Goal: Information Seeking & Learning: Learn about a topic

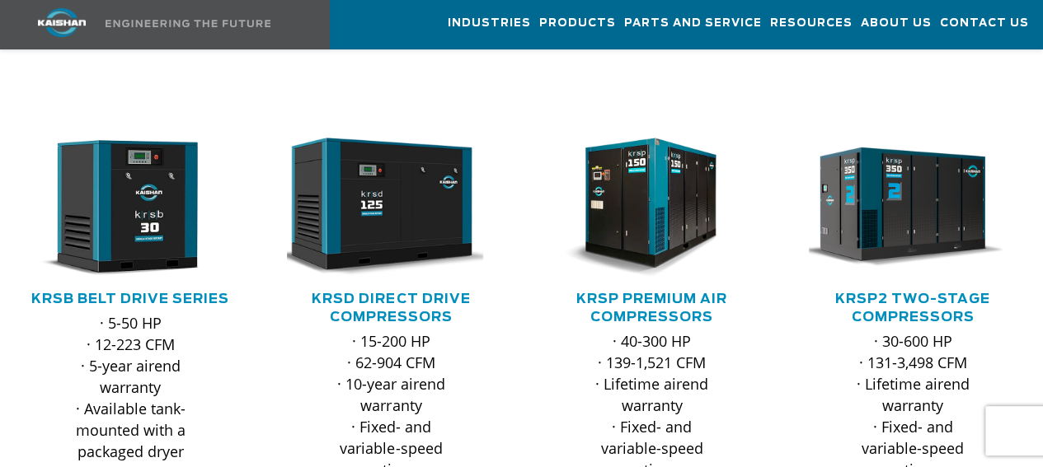
scroll to position [247, 0]
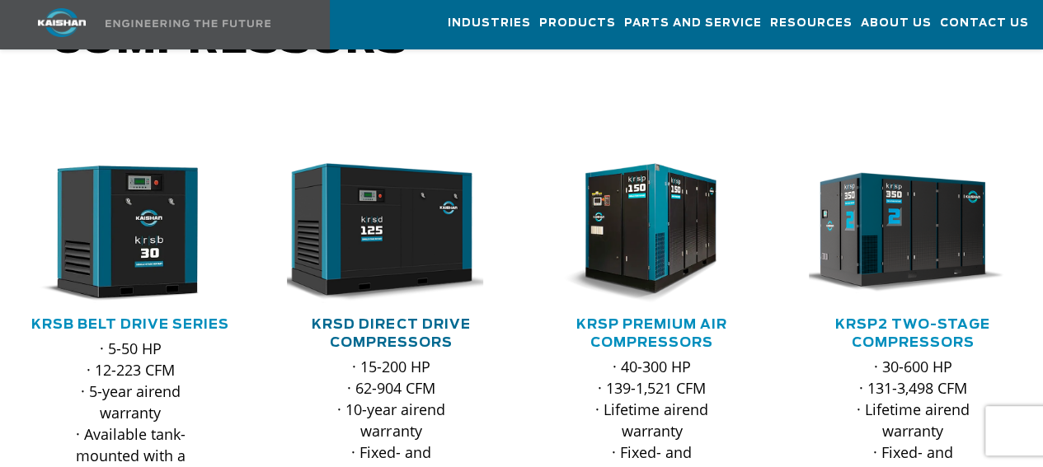
click at [358, 318] on link "KRSD Direct Drive Compressors" at bounding box center [391, 333] width 158 height 31
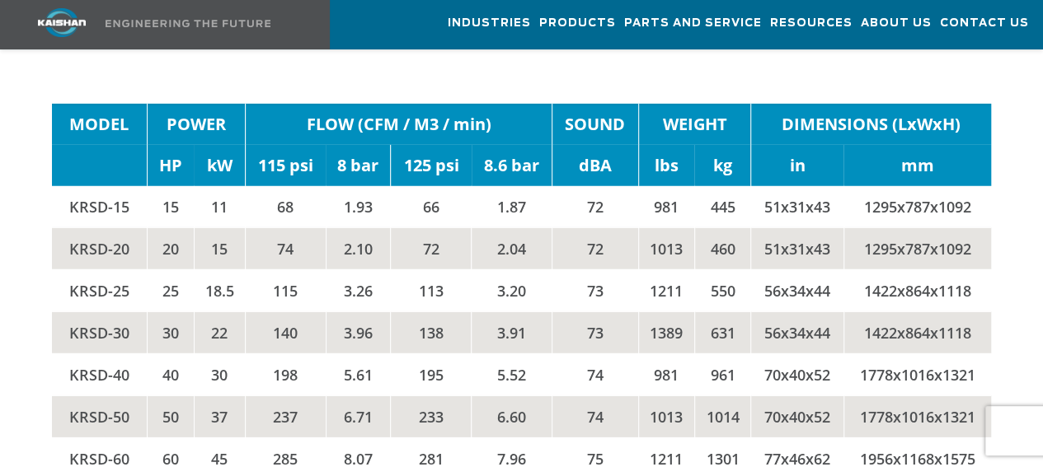
scroll to position [2472, 0]
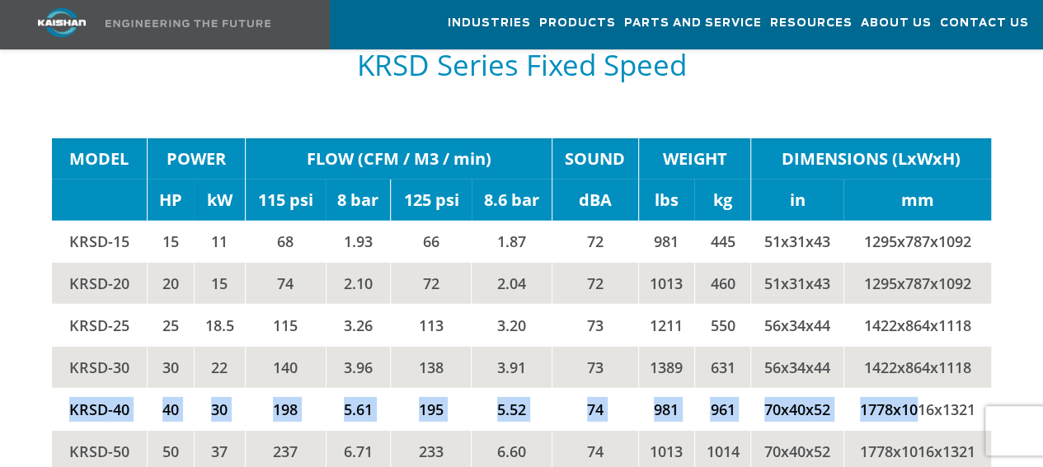
drag, startPoint x: 64, startPoint y: 344, endPoint x: 920, endPoint y: 349, distance: 855.5
click at [920, 388] on tr "KRSD-40 40 30 198 5.61 195 5.52 74 981 961 70x40x52 1778x1016x1321" at bounding box center [522, 409] width 940 height 42
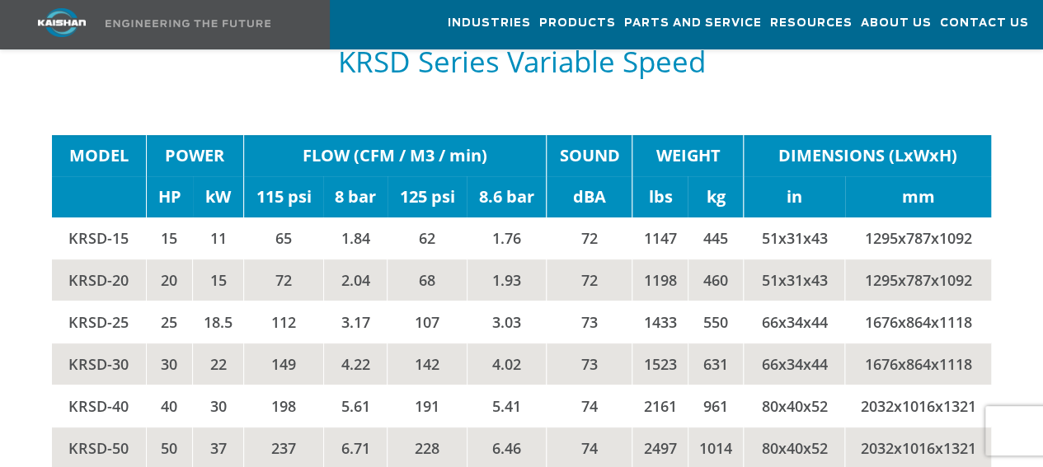
scroll to position [3297, 0]
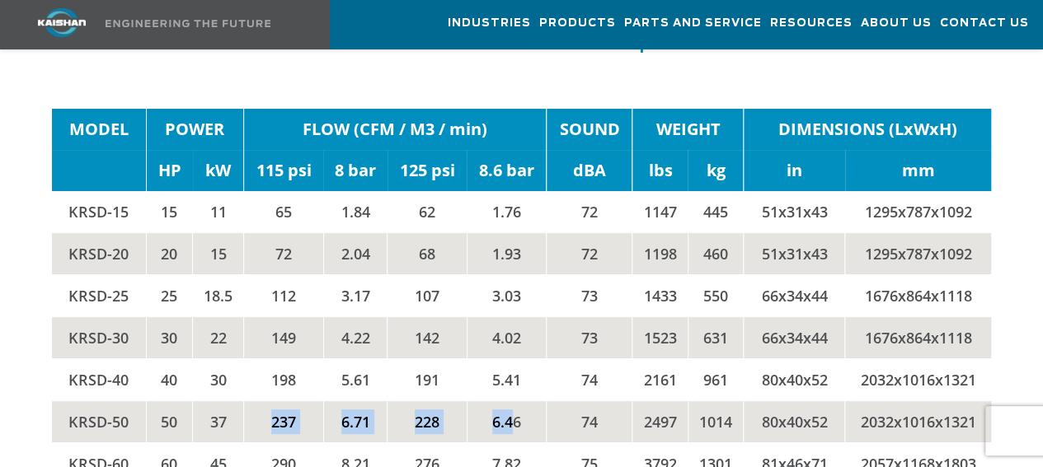
drag, startPoint x: 254, startPoint y: 354, endPoint x: 513, endPoint y: 354, distance: 259.6
click at [513, 401] on tr "KRSD-50 50 37 237 6.71 228 6.46 74 2497 1014 80x40x52 2032x1016x1321" at bounding box center [522, 422] width 940 height 42
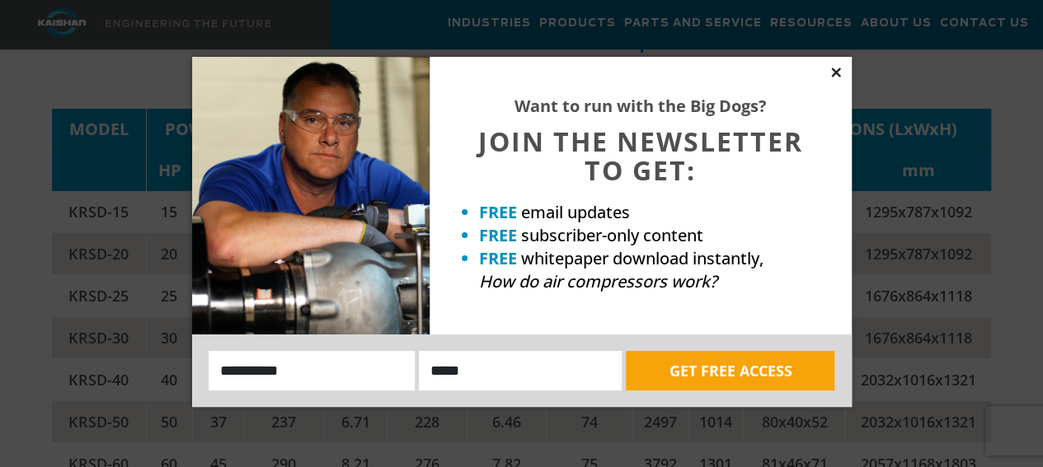
click at [832, 71] on icon at bounding box center [835, 72] width 15 height 15
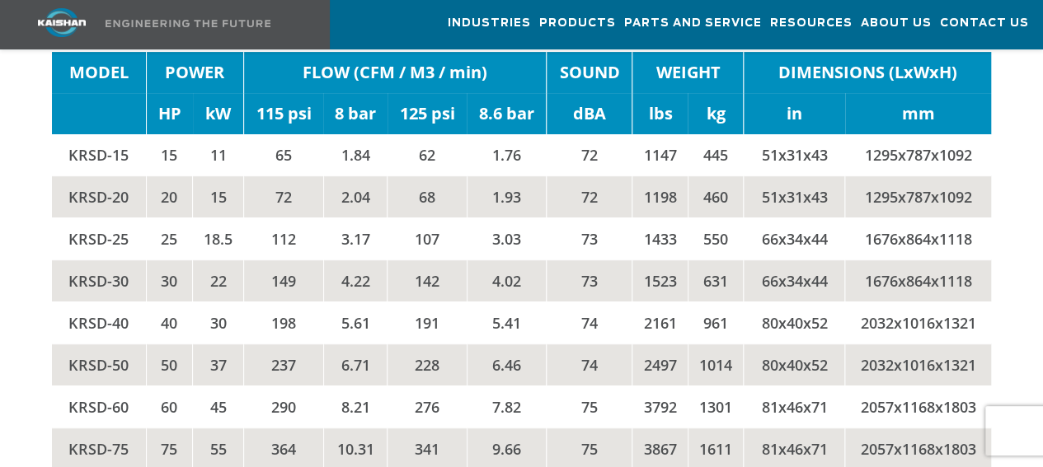
scroll to position [3379, 0]
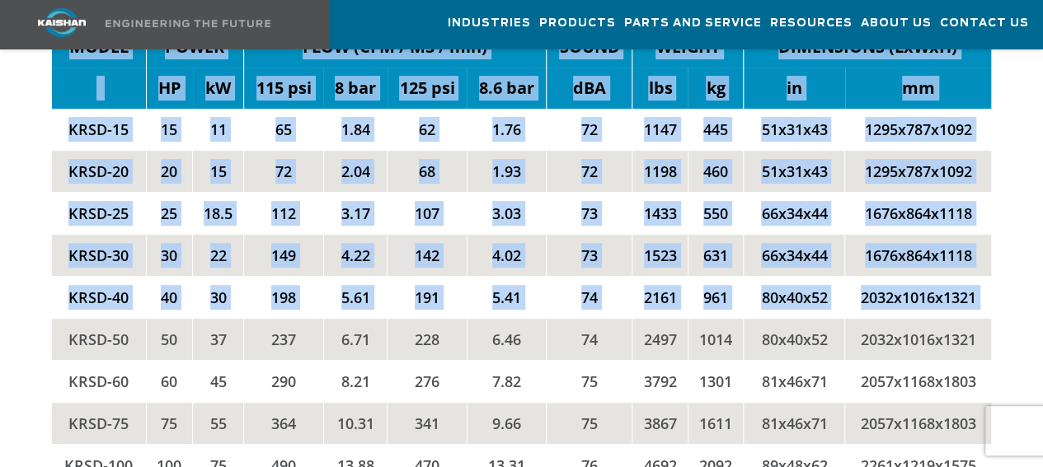
drag, startPoint x: 60, startPoint y: 273, endPoint x: 909, endPoint y: 279, distance: 848.9
click at [981, 318] on tr "KRSD-50 50 37 237 6.71 228 6.46 74 2497 1014 80x40x52 2032x1016x1321" at bounding box center [522, 339] width 940 height 42
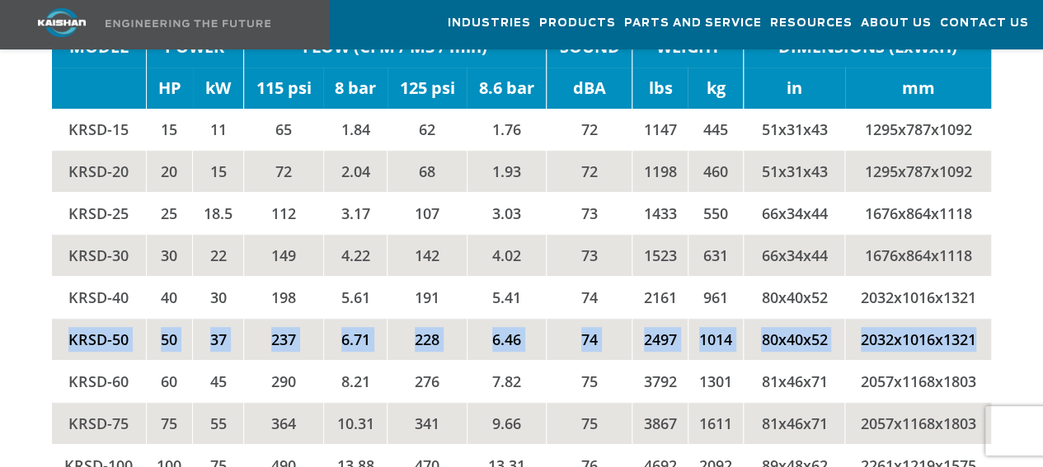
click at [898, 318] on td "2032x1016x1321" at bounding box center [918, 339] width 147 height 42
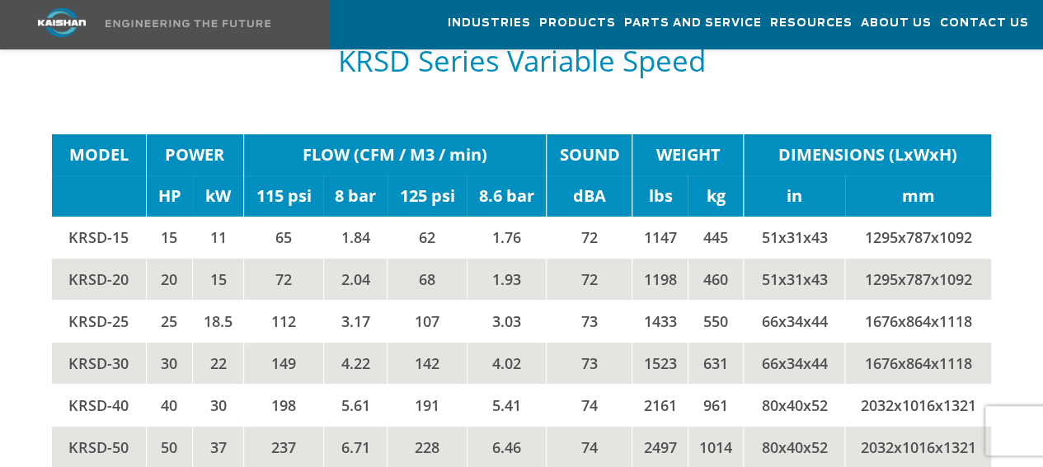
scroll to position [3297, 0]
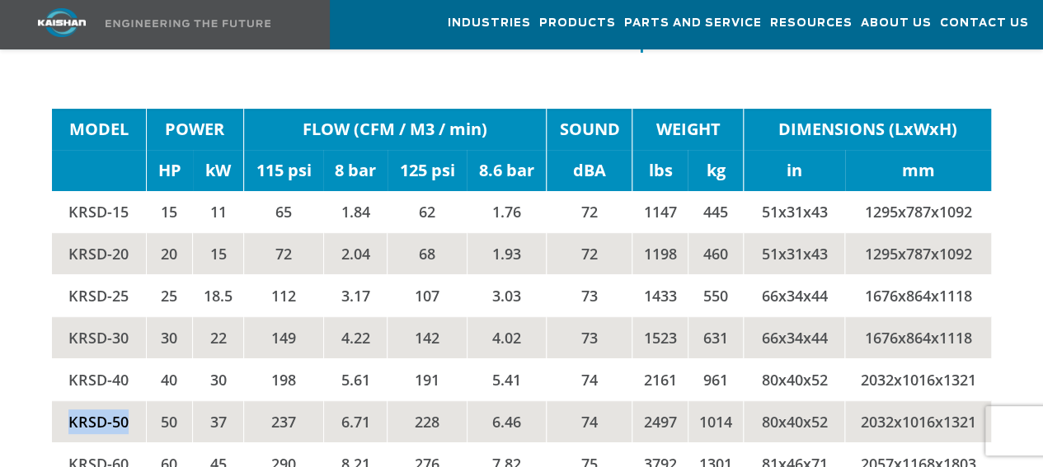
drag, startPoint x: 63, startPoint y: 357, endPoint x: 135, endPoint y: 363, distance: 72.8
click at [135, 401] on td "KRSD-50" at bounding box center [99, 422] width 95 height 42
drag, startPoint x: 113, startPoint y: 355, endPoint x: 364, endPoint y: 268, distance: 266.1
click at [364, 316] on td "4.22" at bounding box center [354, 337] width 63 height 42
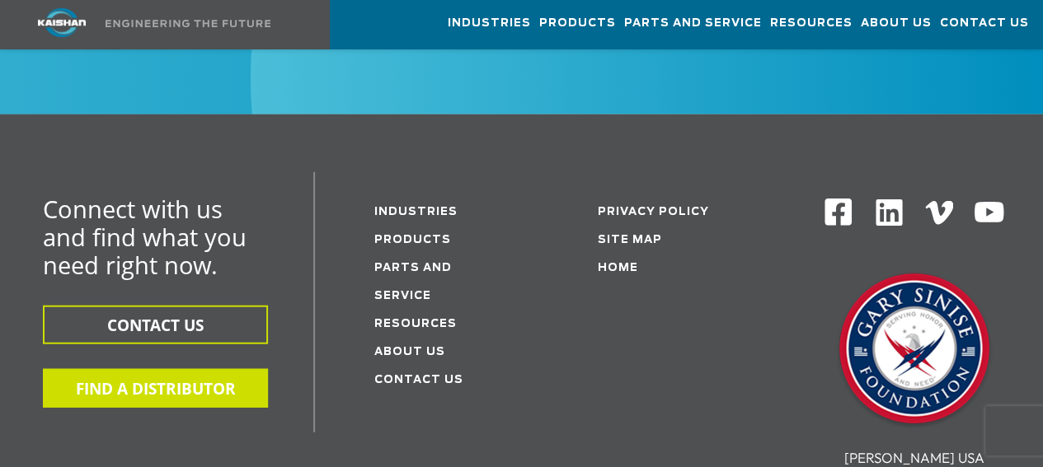
scroll to position [4945, 0]
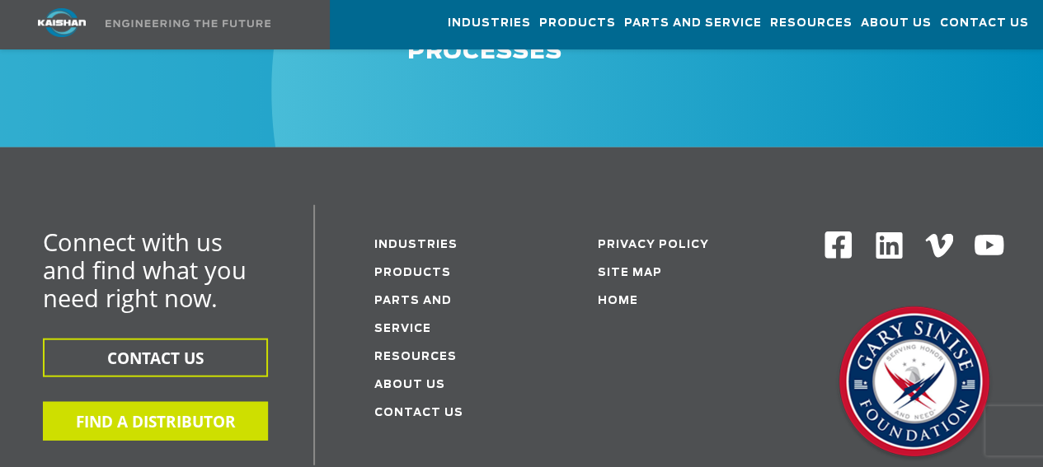
click at [188, 402] on button "FIND A DISTRIBUTOR" at bounding box center [155, 421] width 225 height 39
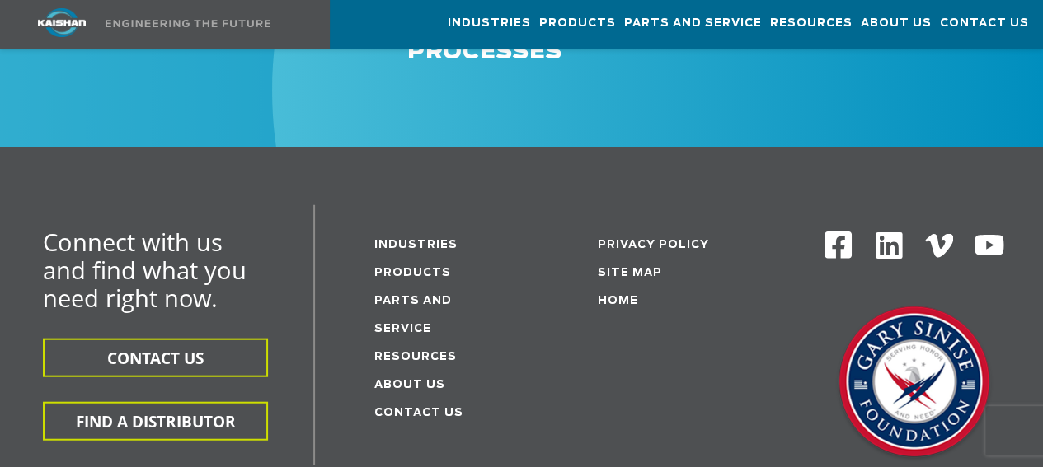
scroll to position [4938, 0]
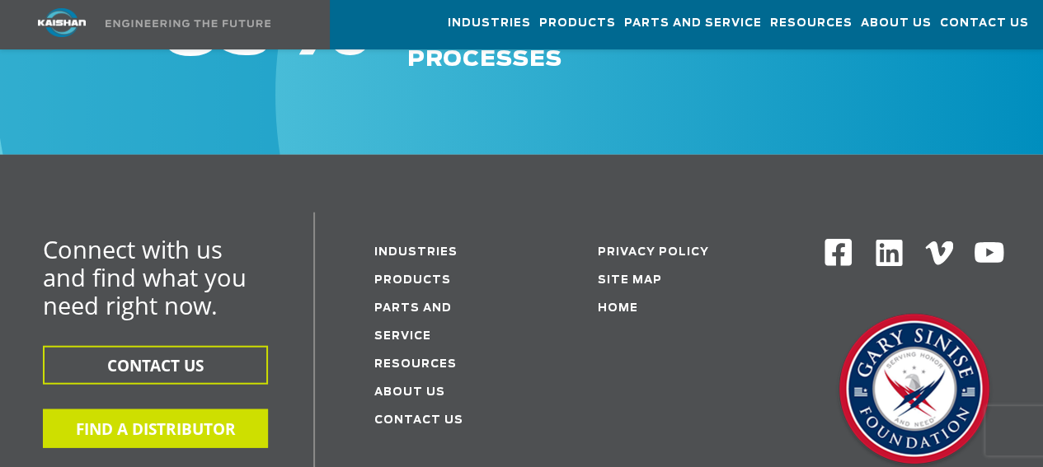
click at [132, 410] on button "FIND A DISTRIBUTOR" at bounding box center [155, 429] width 225 height 39
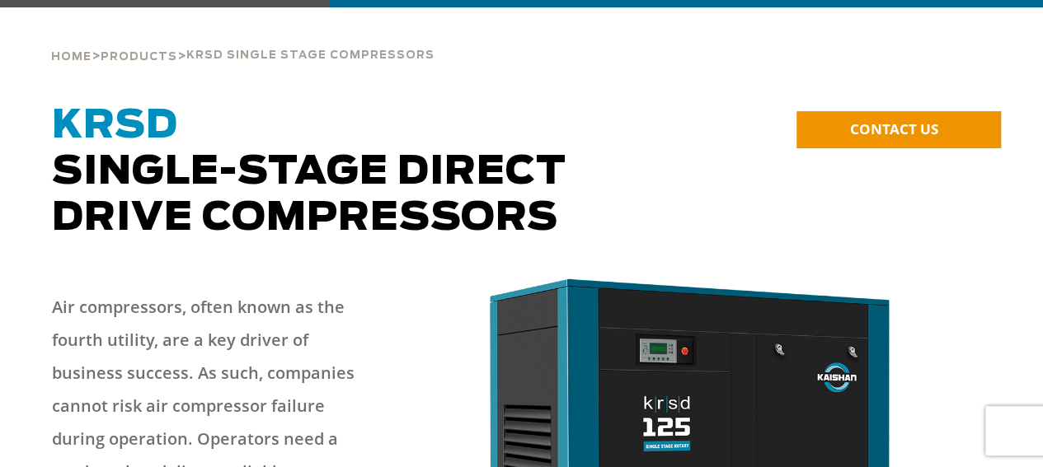
scroll to position [0, 0]
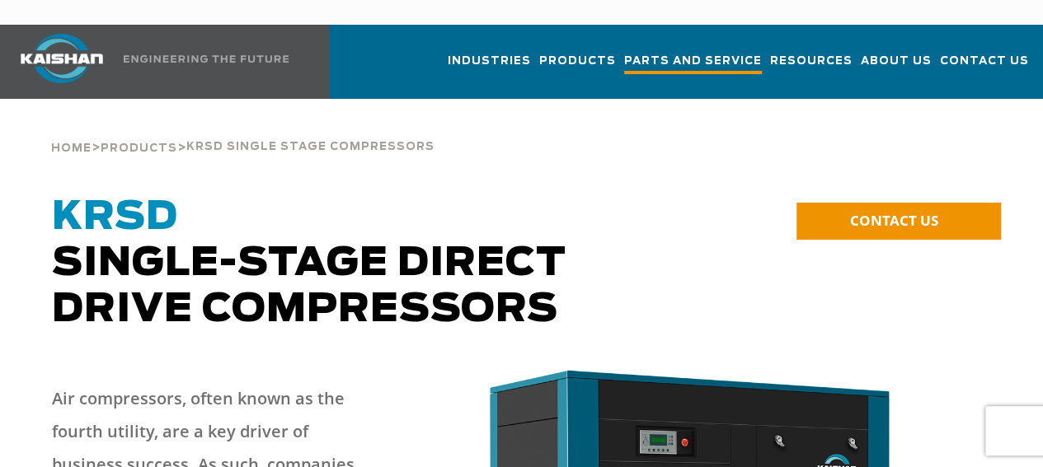
click at [696, 52] on span "Parts and Service" at bounding box center [693, 63] width 138 height 22
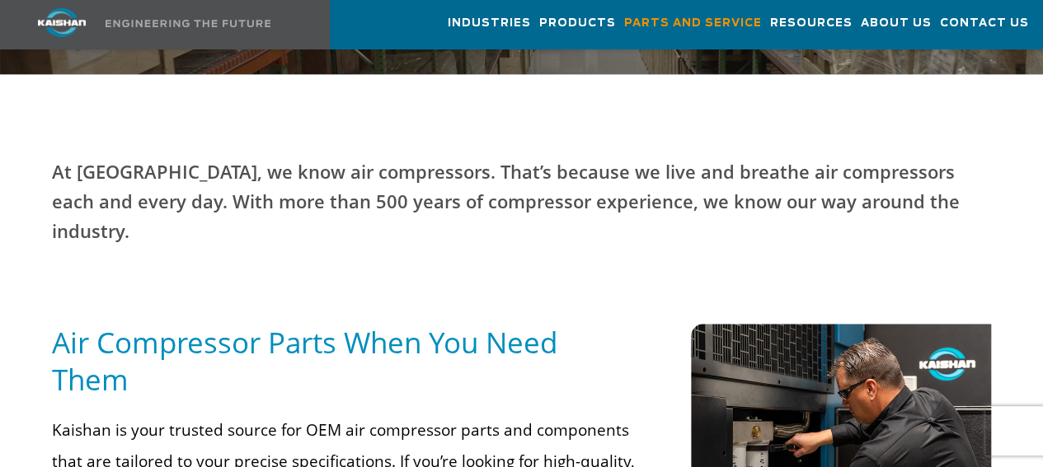
scroll to position [742, 0]
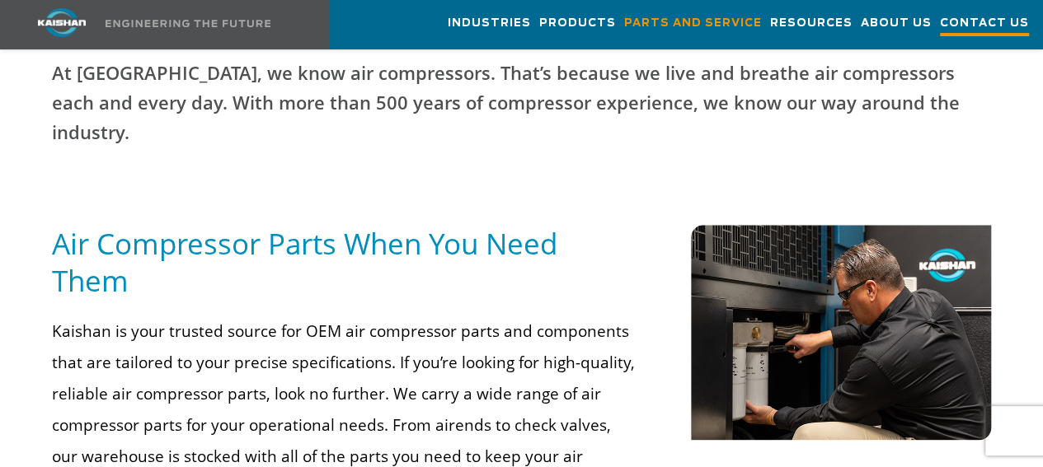
click at [963, 30] on span "Contact Us" at bounding box center [984, 25] width 89 height 22
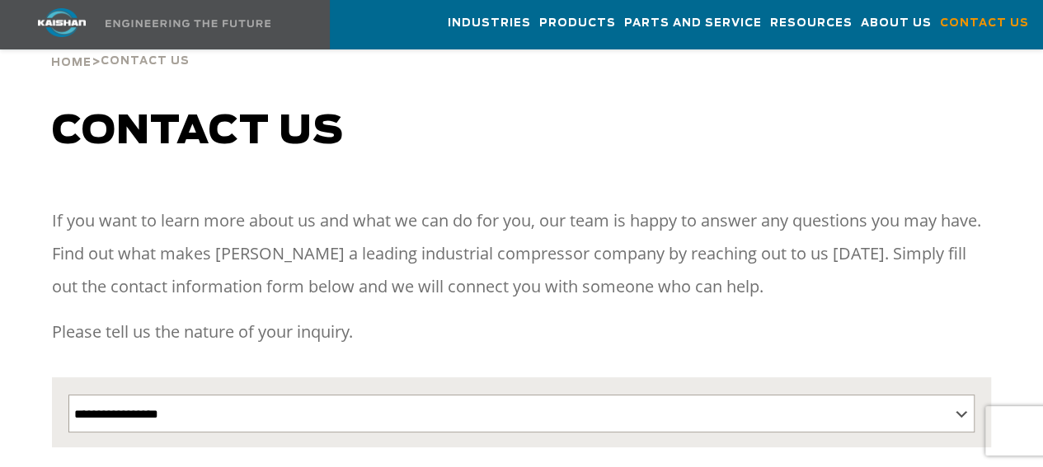
scroll to position [165, 0]
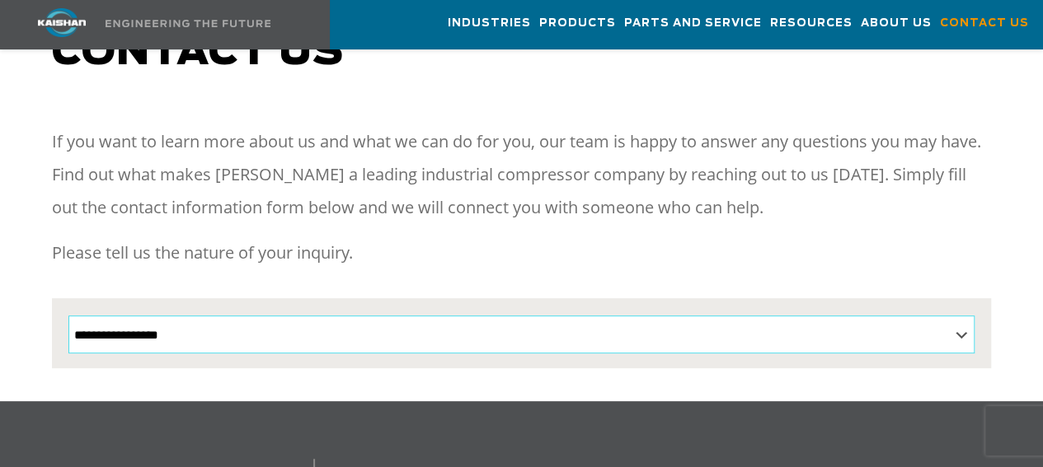
click at [547, 316] on select "**********" at bounding box center [521, 335] width 907 height 38
select select "**********"
click at [68, 316] on select "**********" at bounding box center [521, 335] width 907 height 38
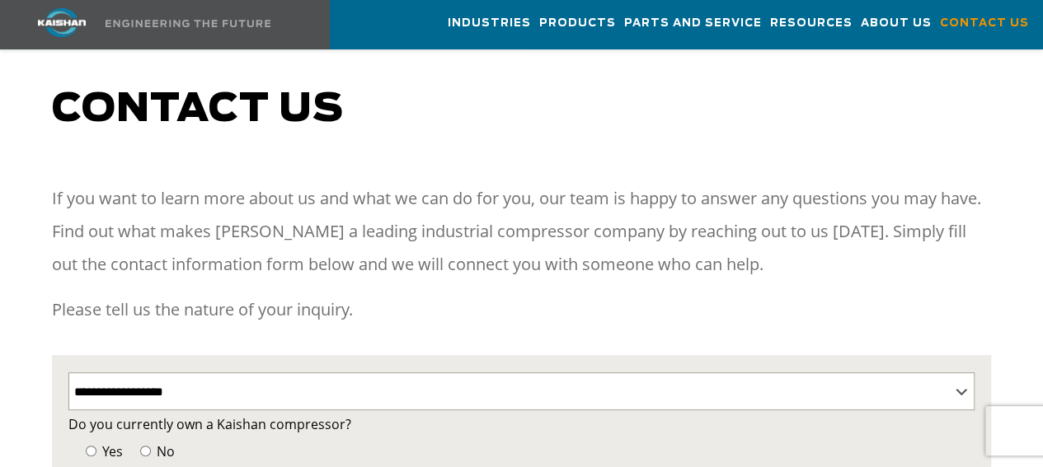
scroll to position [0, 0]
